Goal: Task Accomplishment & Management: Manage account settings

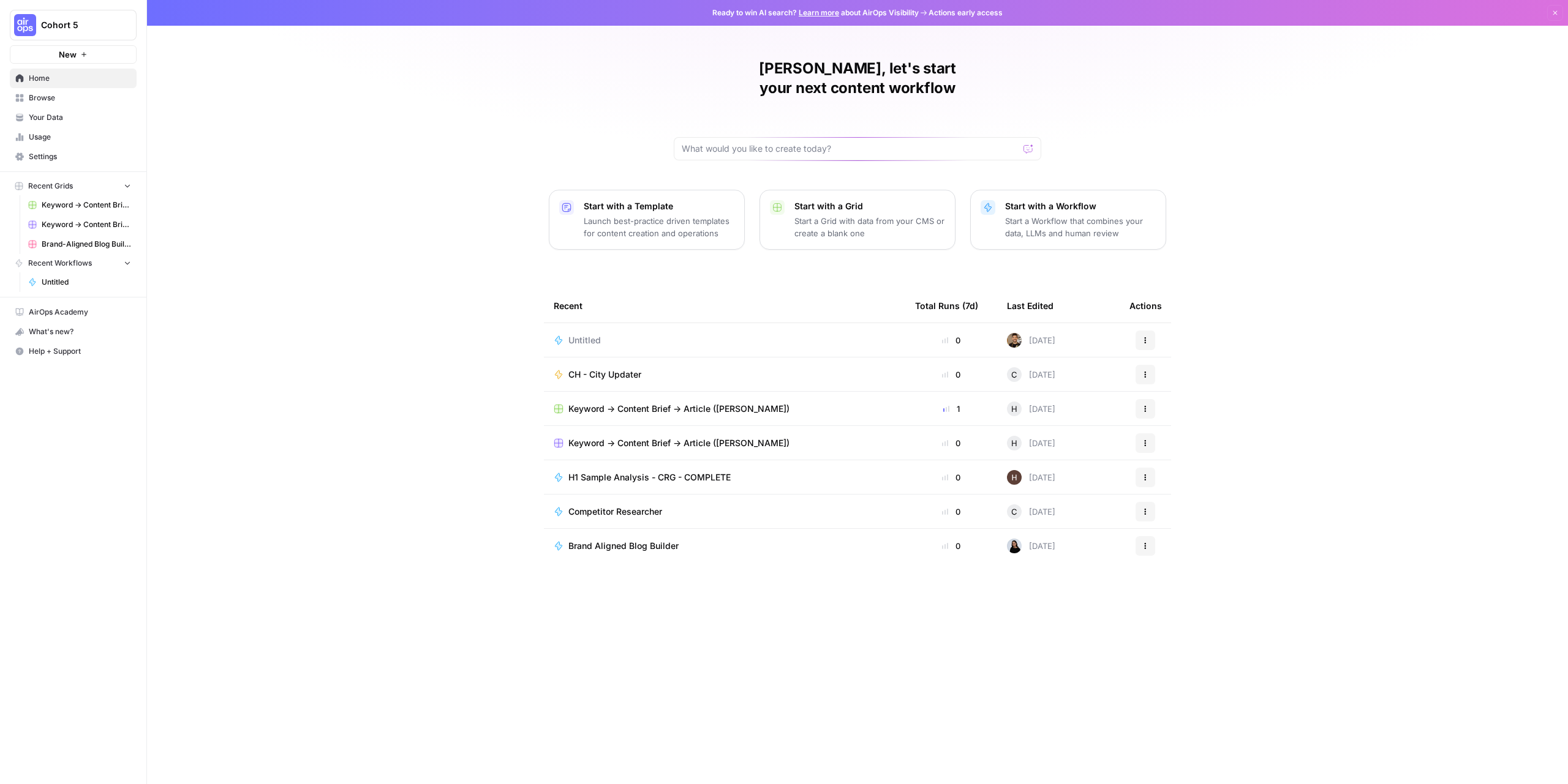
click at [44, 155] on span "Settings" at bounding box center [80, 156] width 102 height 11
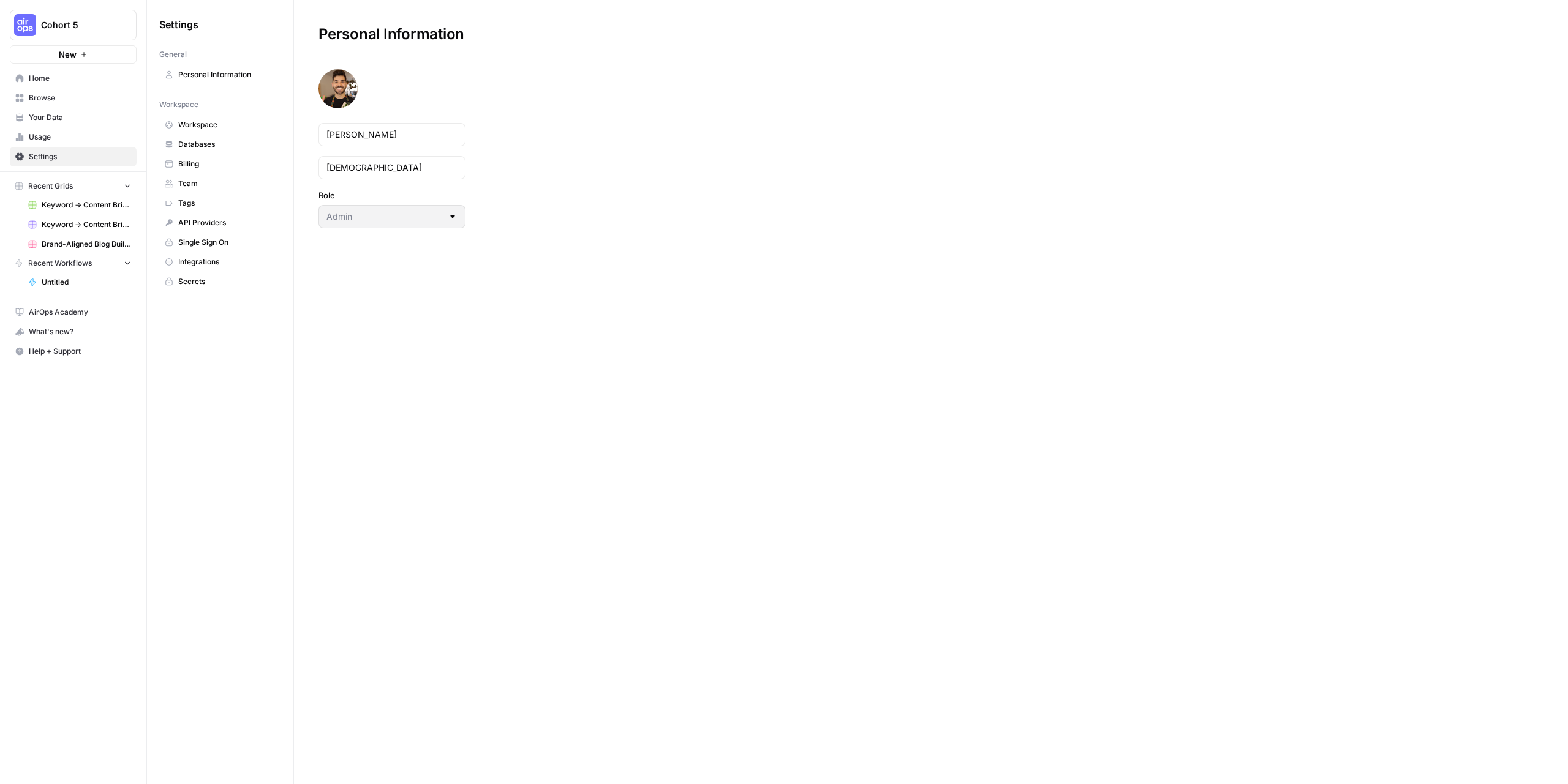
click at [204, 179] on span "Team" at bounding box center [226, 183] width 97 height 11
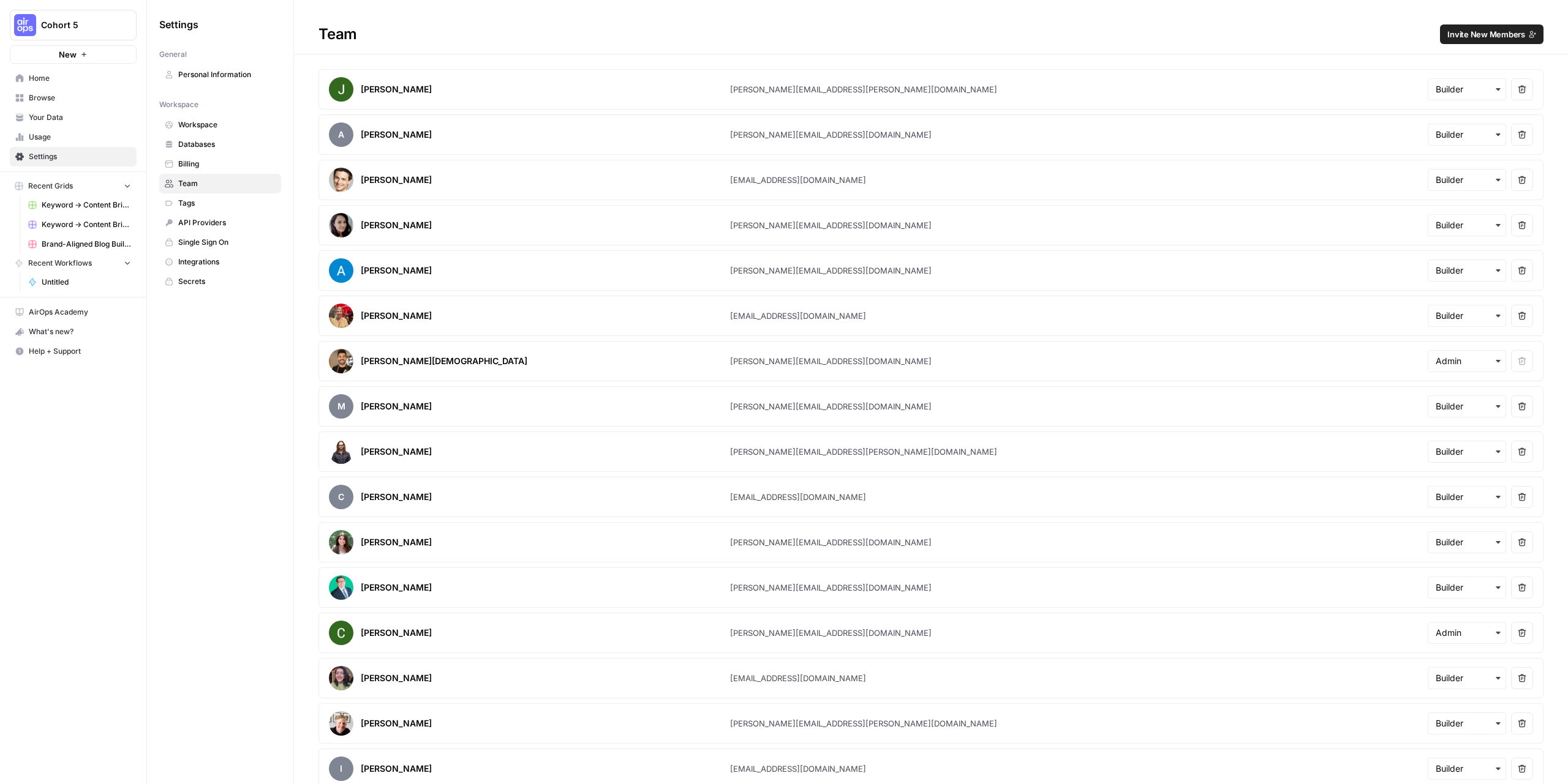
click at [1501, 33] on span "Invite New Members" at bounding box center [1486, 34] width 78 height 12
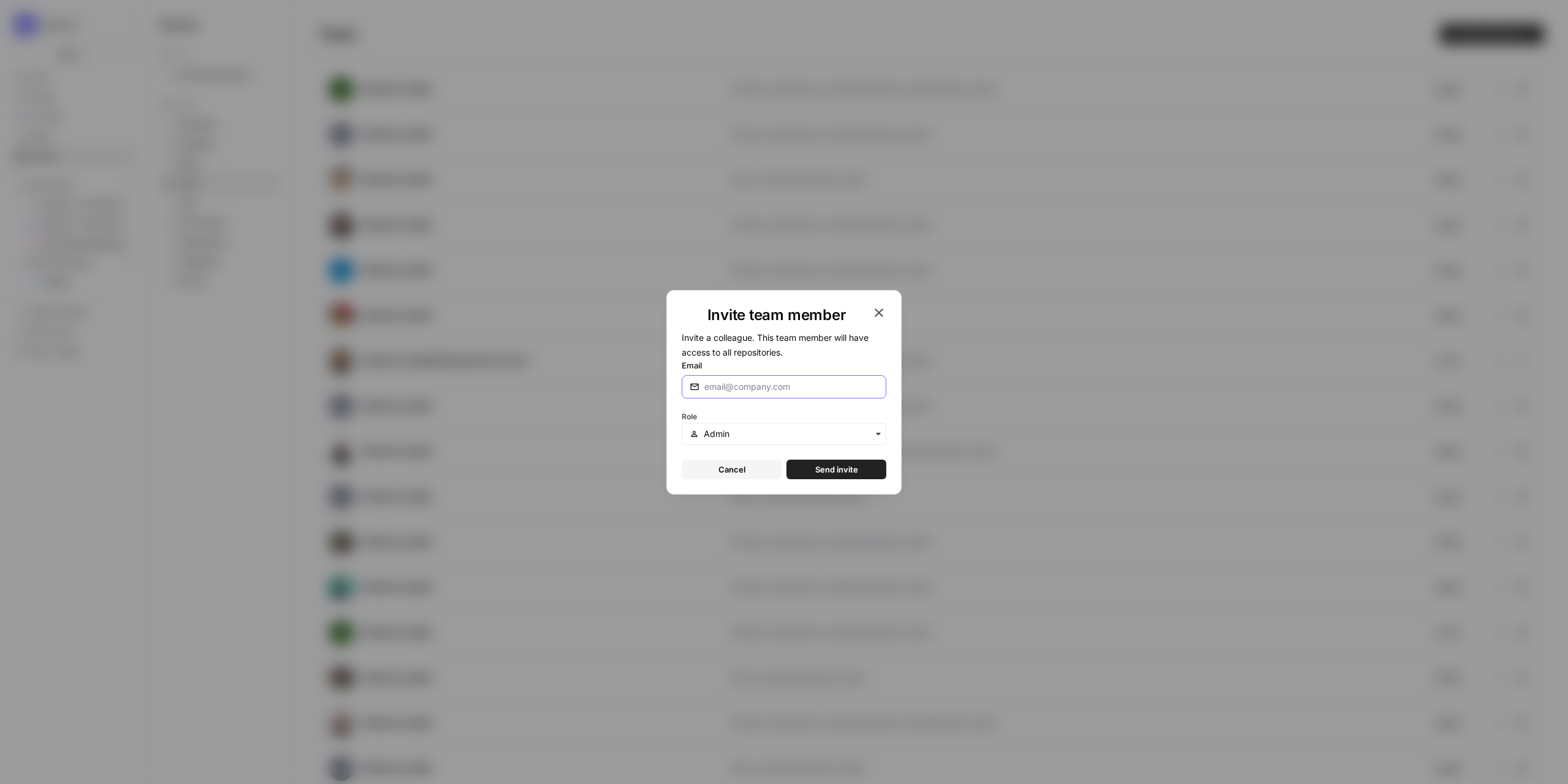
click at [800, 383] on input "Email" at bounding box center [791, 387] width 174 height 12
paste input "[PERSON_NAME][EMAIL_ADDRESS][PERSON_NAME][DOMAIN_NAME]"
type input "[PERSON_NAME][EMAIL_ADDRESS][PERSON_NAME][DOMAIN_NAME]"
click at [795, 428] on div "button" at bounding box center [784, 435] width 204 height 22
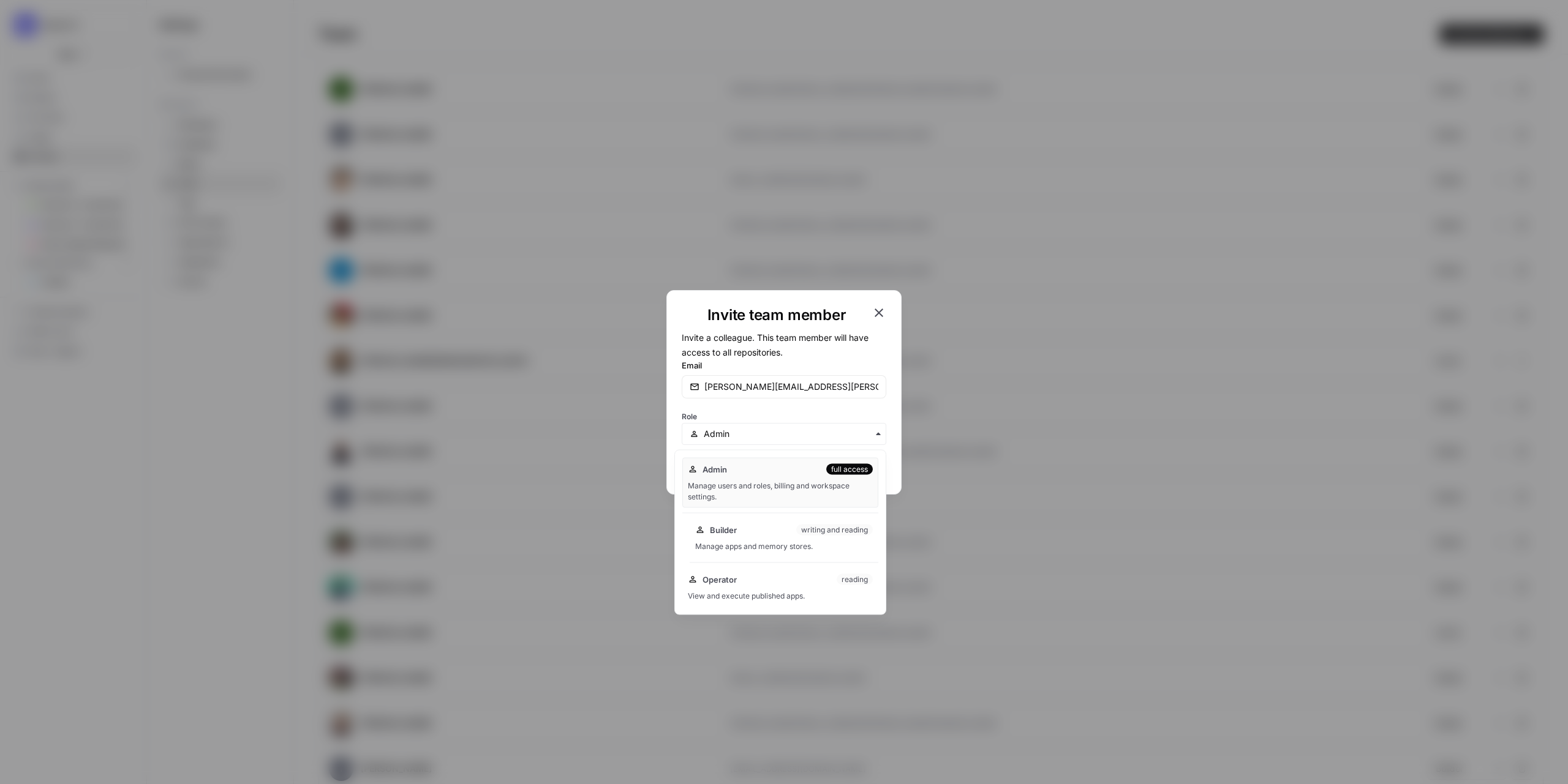
click at [741, 532] on div "Builder writing and reading" at bounding box center [784, 530] width 178 height 12
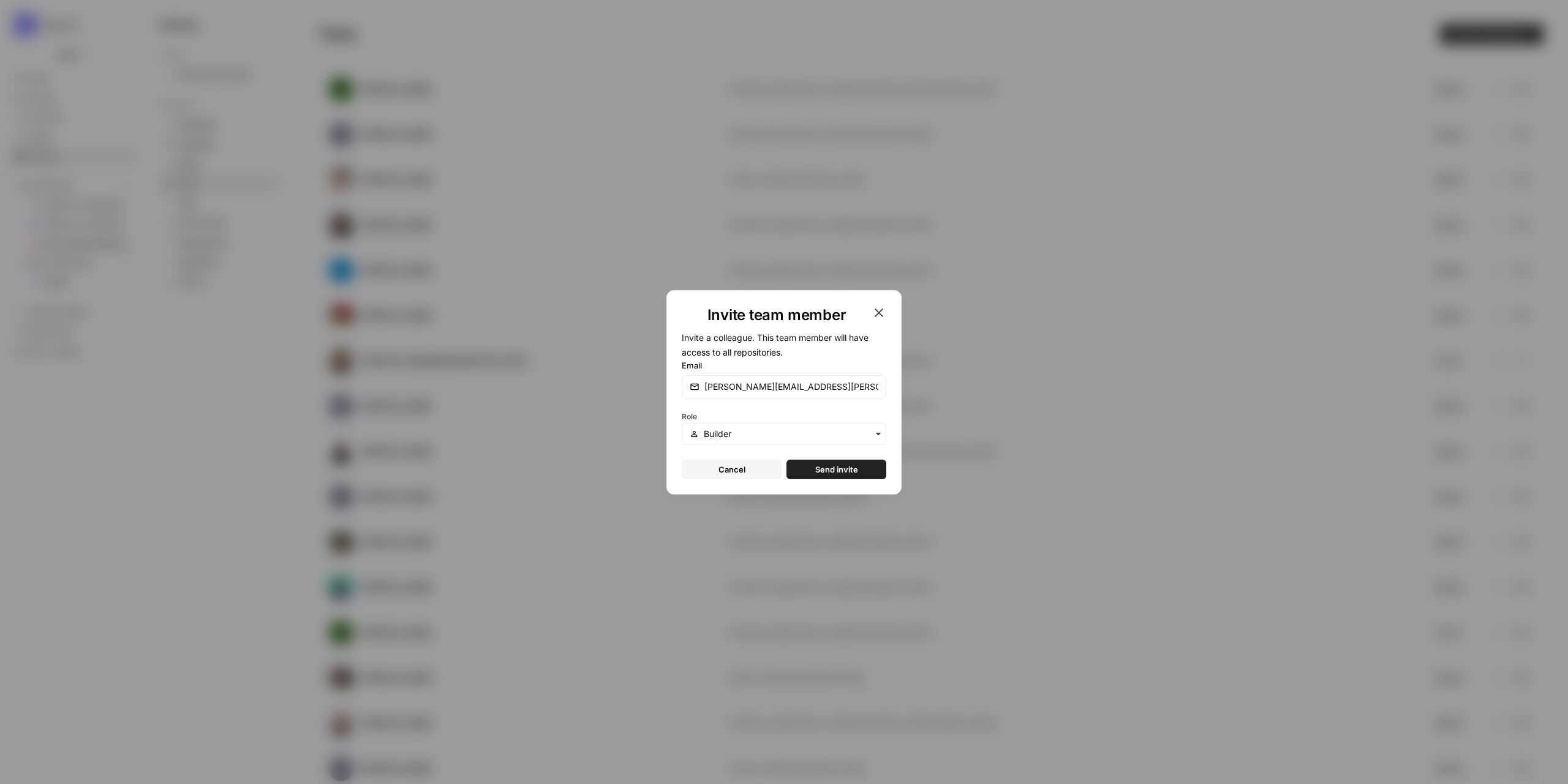
click at [832, 473] on span "Send invite" at bounding box center [837, 470] width 43 height 12
